Goal: Information Seeking & Learning: Learn about a topic

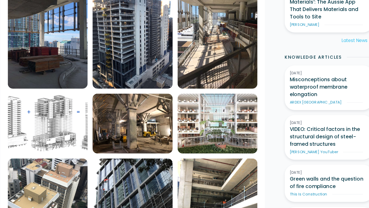
scroll to position [235, 0]
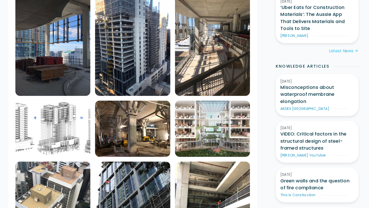
click at [68, 132] on img at bounding box center [70, 138] width 66 height 49
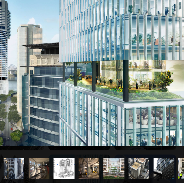
scroll to position [238, 0]
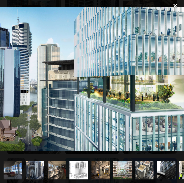
click at [176, 5] on div at bounding box center [175, 5] width 17 height 11
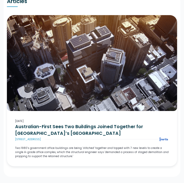
scroll to position [671, 0]
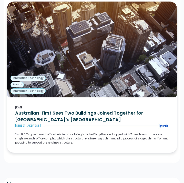
click at [74, 132] on div "September 21, 2020 Australian-First Sees Two Buildings Joined Together for Bris…" at bounding box center [92, 125] width 171 height 56
